Goal: Communication & Community: Share content

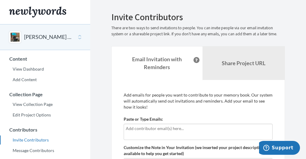
click at [133, 129] on input "text" at bounding box center [198, 128] width 145 height 7
type input "[EMAIL_ADDRESS][DOMAIN_NAME]"
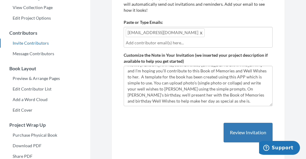
scroll to position [102, 0]
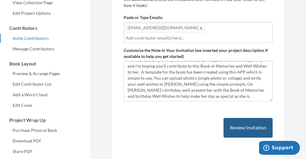
click at [246, 127] on button "Review Invitation" at bounding box center [248, 128] width 49 height 20
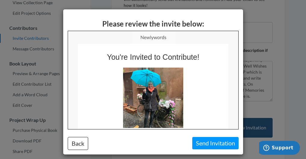
scroll to position [0, 0]
click at [217, 143] on button "Send Invitation" at bounding box center [216, 143] width 46 height 12
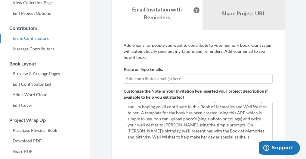
scroll to position [120, 0]
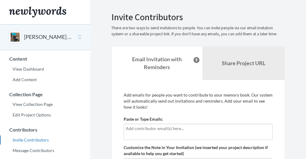
click at [150, 129] on input "text" at bounding box center [198, 128] width 145 height 7
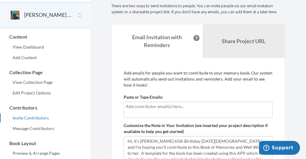
scroll to position [19, 0]
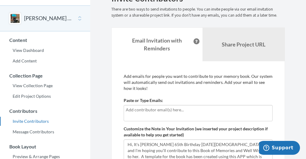
click at [133, 108] on input "text" at bounding box center [198, 109] width 145 height 7
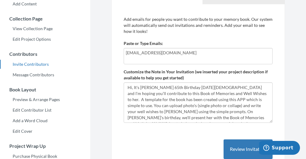
scroll to position [0, 0]
type input "[EMAIL_ADDRESS][DOMAIN_NAME]"
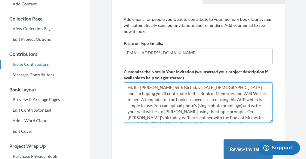
click at [139, 88] on textarea "Hi, It's [PERSON_NAME] 65th Birthday [DATE][DEMOGRAPHIC_DATA] and I'm hoping yo…" at bounding box center [198, 102] width 149 height 40
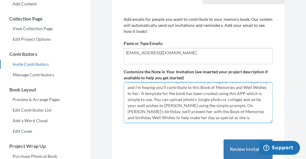
scroll to position [6, 0]
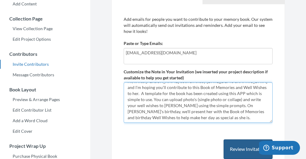
type textarea "Hi, It was [PERSON_NAME] 65th Birthday [DATE][DEMOGRAPHIC_DATA] and I'm hoping …"
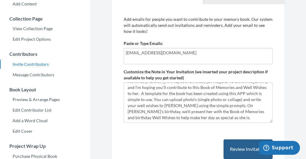
click at [242, 145] on button "Review Invitation" at bounding box center [248, 149] width 49 height 20
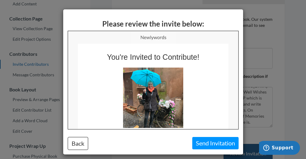
scroll to position [0, 0]
click at [212, 141] on button "Send Invitation" at bounding box center [216, 143] width 46 height 12
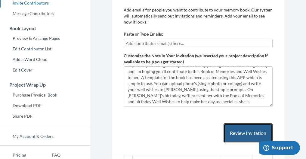
scroll to position [136, 0]
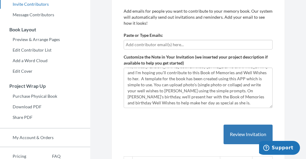
click at [157, 42] on input "text" at bounding box center [198, 44] width 145 height 7
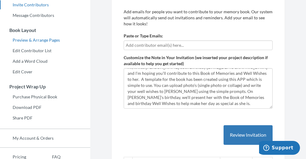
click at [37, 40] on link "Preview & Arrange Pages" at bounding box center [45, 40] width 90 height 9
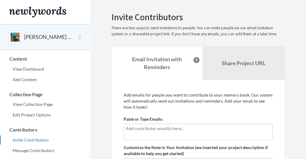
click at [142, 130] on input "text" at bounding box center [198, 128] width 145 height 7
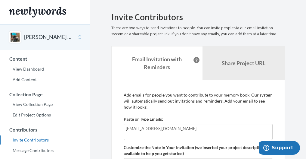
type input "spaduchjimenez@hotmail.com"
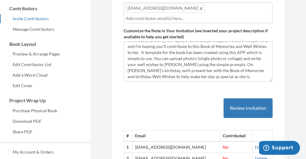
scroll to position [122, 0]
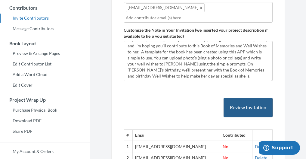
click at [258, 108] on button "Review Invitation" at bounding box center [248, 108] width 49 height 20
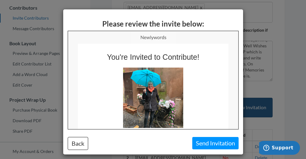
scroll to position [0, 0]
click at [218, 141] on button "Send Invitation" at bounding box center [216, 143] width 46 height 12
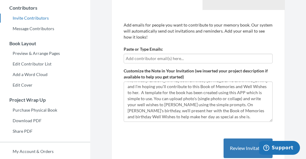
click at [129, 58] on input "text" at bounding box center [198, 58] width 145 height 7
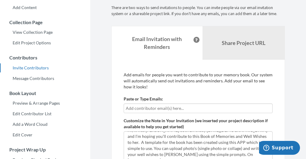
scroll to position [69, 0]
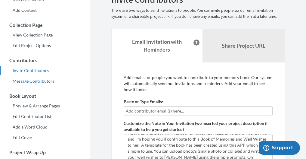
click at [47, 81] on link "Message Contributors" at bounding box center [45, 81] width 90 height 9
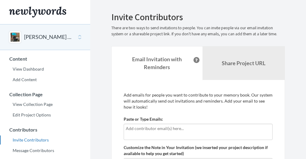
click at [127, 130] on input "text" at bounding box center [198, 128] width 145 height 7
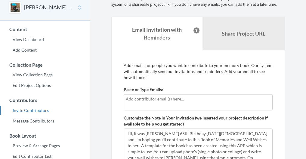
scroll to position [37, 0]
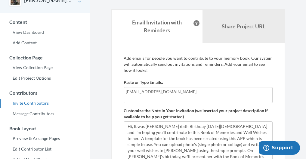
type input "dionnejudy@gmail.com"
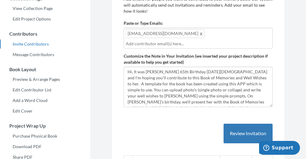
scroll to position [98, 0]
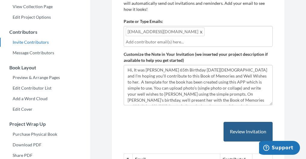
click at [246, 130] on button "Review Invitation" at bounding box center [248, 132] width 49 height 20
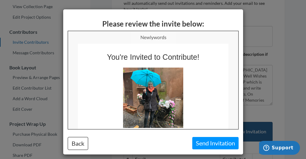
scroll to position [0, 0]
click at [216, 143] on button "Send Invitation" at bounding box center [216, 143] width 46 height 12
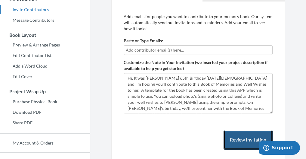
scroll to position [129, 0]
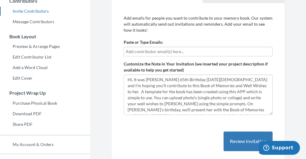
click at [139, 52] on input "text" at bounding box center [198, 51] width 145 height 7
type input "judymitter@yahoo.com"
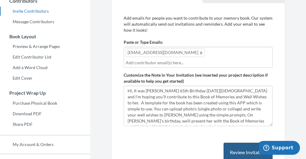
click at [233, 147] on button "Review Invitation" at bounding box center [248, 152] width 49 height 20
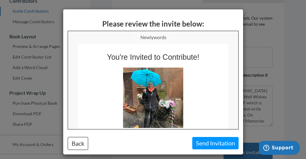
scroll to position [0, 0]
click at [217, 136] on div "Please review the invite below: Back Send Invitation" at bounding box center [153, 81] width 180 height 145
click at [217, 143] on button "Send Invitation" at bounding box center [216, 143] width 46 height 12
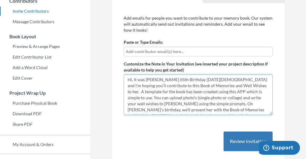
drag, startPoint x: 227, startPoint y: 104, endPoint x: 188, endPoint y: 104, distance: 38.9
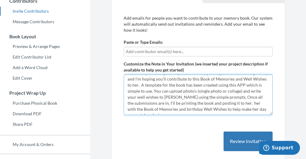
scroll to position [6, 0]
drag, startPoint x: 199, startPoint y: 103, endPoint x: 245, endPoint y: 108, distance: 46.1
click at [245, 108] on textarea "Hi, It was [PERSON_NAME] 65th Birthday [DATE][DEMOGRAPHIC_DATA] and I'm hoping …" at bounding box center [198, 94] width 149 height 40
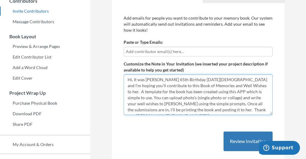
scroll to position [4, 0]
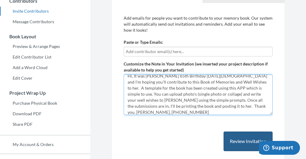
type textarea "Hi, It was Karen Weber's 65th Birthday on Wednesday, July 30th and I'm hoping y…"
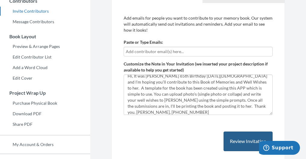
click at [251, 140] on button "Review Invitation" at bounding box center [248, 141] width 49 height 20
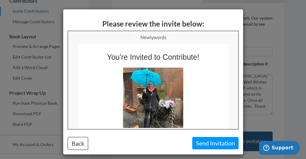
scroll to position [0, 0]
click at [208, 143] on button "Send Invitation" at bounding box center [216, 143] width 46 height 12
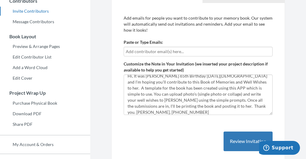
click at [130, 52] on input "text" at bounding box center [198, 51] width 145 height 7
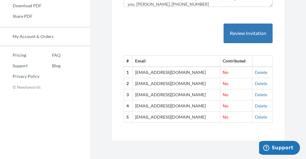
scroll to position [236, 0]
